Goal: Find specific page/section: Find specific page/section

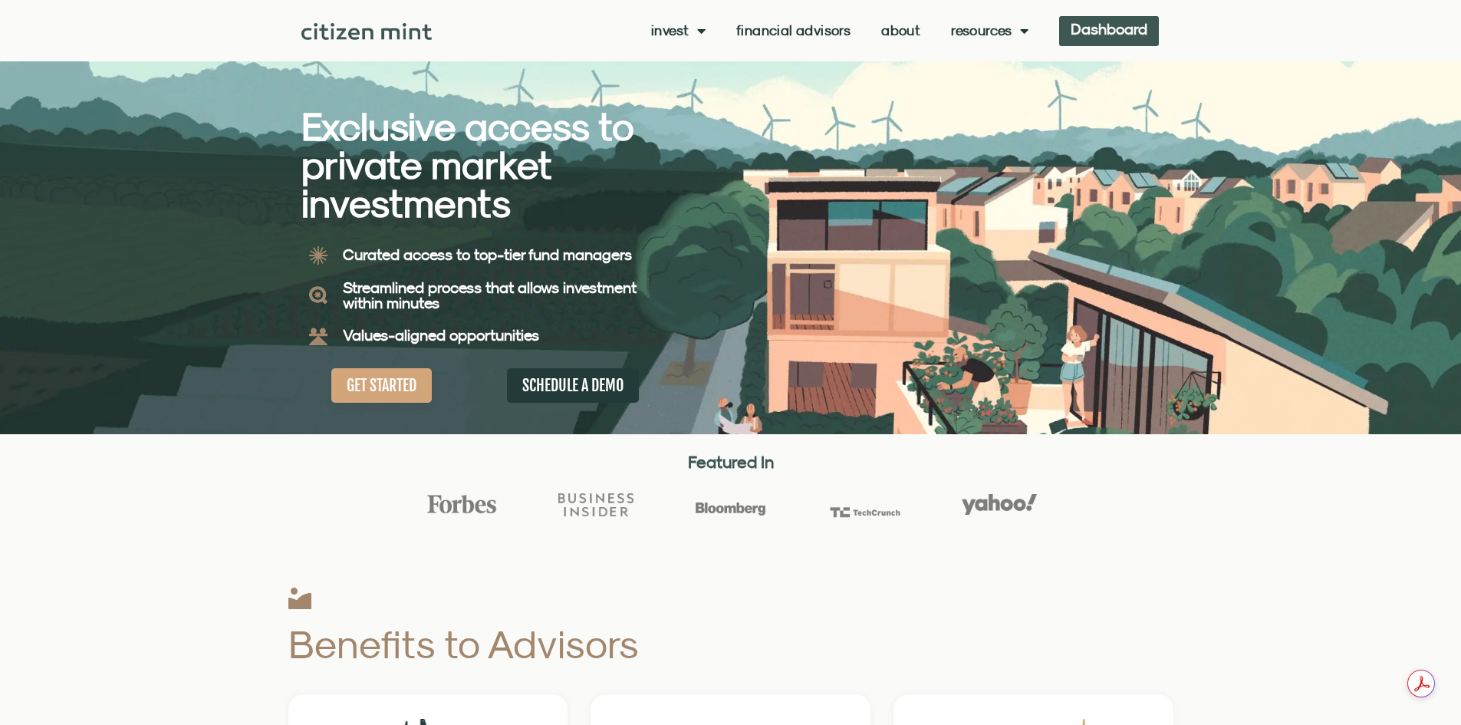
click at [1109, 27] on link "Dashboard" at bounding box center [1109, 31] width 100 height 30
click at [1119, 39] on link "Dashboard" at bounding box center [1109, 31] width 100 height 30
click at [1122, 31] on link "Dashboard" at bounding box center [1109, 31] width 100 height 30
click at [1143, 35] on link "Dashboard" at bounding box center [1109, 31] width 100 height 30
